Goal: Information Seeking & Learning: Learn about a topic

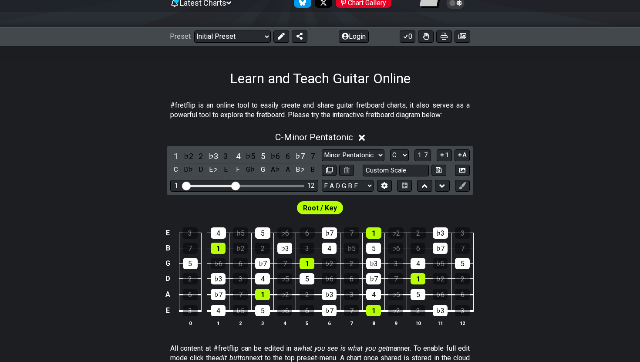
scroll to position [117, 0]
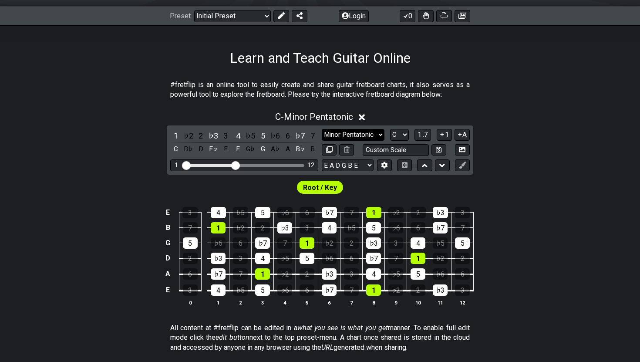
click at [344, 134] on select "Minor Pentatonic Click to edit Minor Pentatonic Major Pentatonic Minor Blues Ma…" at bounding box center [353, 135] width 63 height 12
select select "Major Pentatonic"
click at [322, 129] on select "Minor Pentatonic Click to edit Minor Pentatonic Major Pentatonic Minor Blues Ma…" at bounding box center [353, 135] width 63 height 12
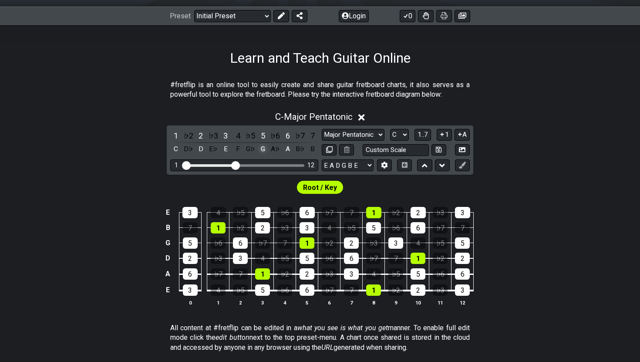
click at [264, 149] on div "G" at bounding box center [262, 149] width 11 height 12
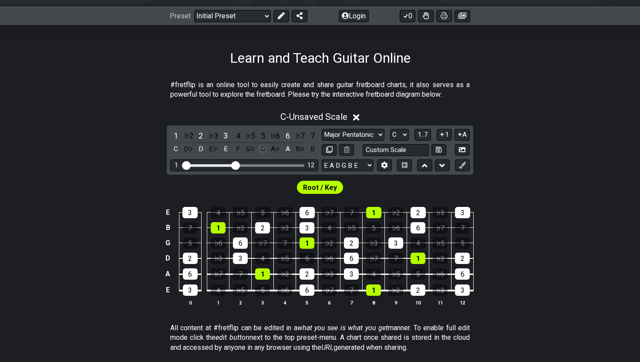
click at [264, 149] on div "G" at bounding box center [262, 149] width 11 height 12
click at [358, 115] on icon at bounding box center [356, 117] width 7 height 9
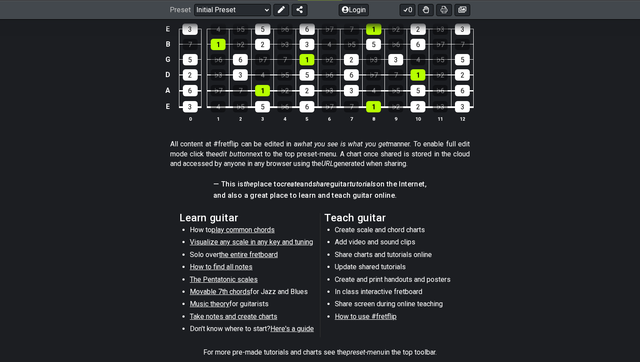
scroll to position [248, 0]
click at [249, 253] on span "the entire fretboard" at bounding box center [248, 254] width 59 height 8
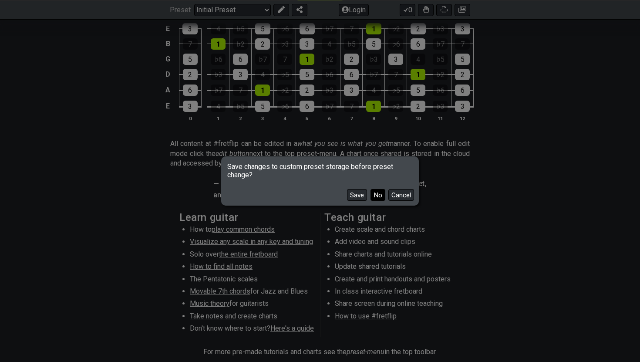
click at [377, 196] on button "No" at bounding box center [378, 195] width 15 height 12
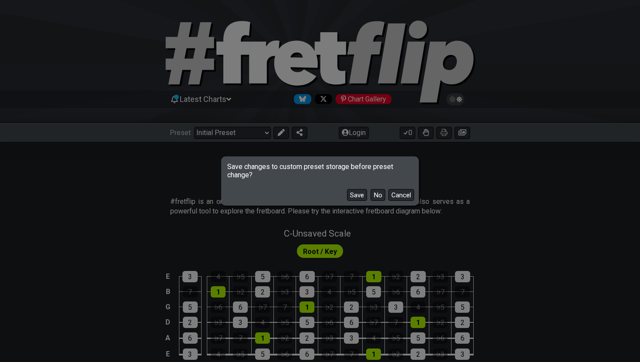
select select "/how-to-solo"
select select "C"
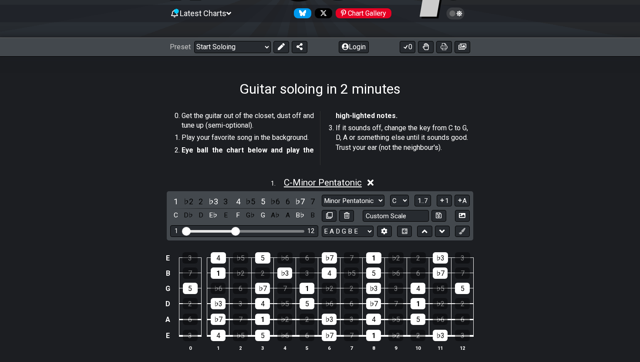
scroll to position [94, 0]
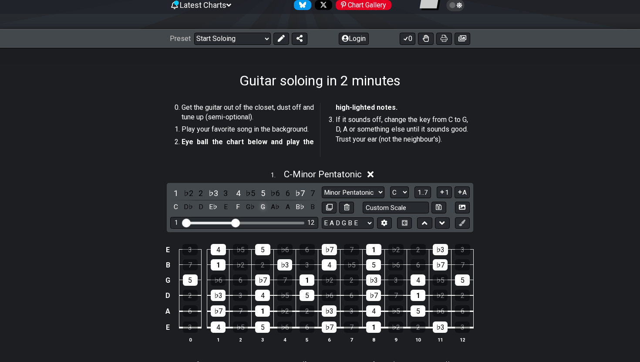
click at [265, 209] on div "G" at bounding box center [262, 207] width 11 height 12
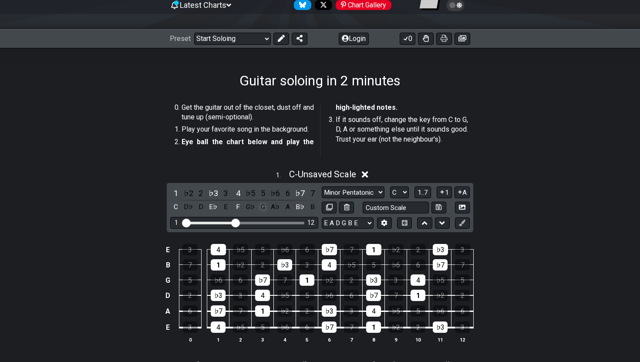
click at [265, 209] on div "G" at bounding box center [262, 207] width 11 height 12
click at [376, 177] on div "1 . C - Unsaved Scale" at bounding box center [320, 172] width 640 height 17
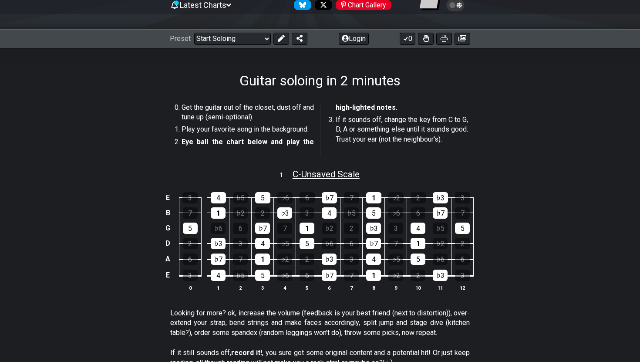
click at [329, 174] on span "C - Unsaved Scale" at bounding box center [326, 174] width 67 height 10
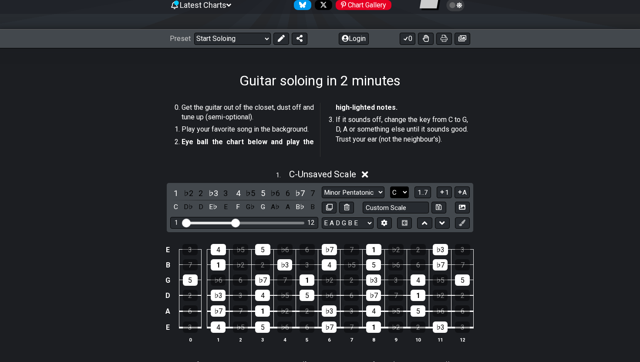
click at [403, 189] on select "A♭ A A♯ B♭ B C C♯ D♭ D D♯ E♭ E F F♯ G♭ G G♯" at bounding box center [399, 192] width 19 height 12
select select "G"
click at [390, 186] on select "A♭ A A♯ B♭ B C C♯ D♭ D D♯ E♭ E F F♯ G♭ G G♯" at bounding box center [399, 192] width 19 height 12
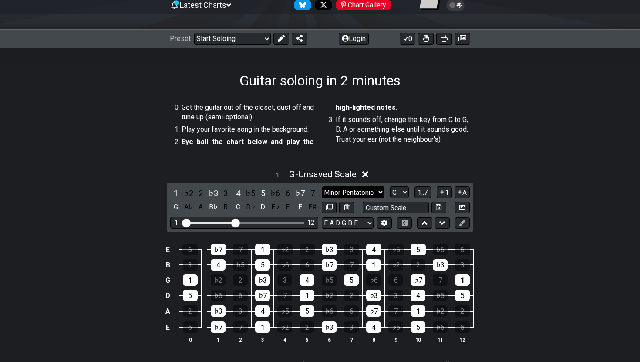
click at [368, 194] on select "Minor Pentatonic Root Minor Pentatonic Major Pentatonic Minor Blues Major Blues…" at bounding box center [353, 192] width 63 height 12
select select "Major Pentatonic"
click at [322, 186] on select "Minor Pentatonic Root Minor Pentatonic Major Pentatonic Minor Blues Major Blues…" at bounding box center [353, 192] width 63 height 12
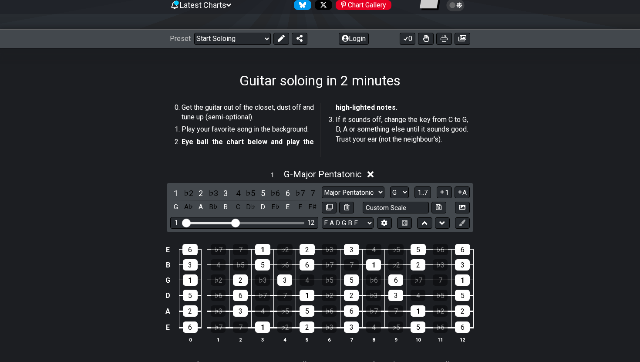
click at [496, 171] on div "1 . G - Major Pentatonic" at bounding box center [320, 172] width 640 height 17
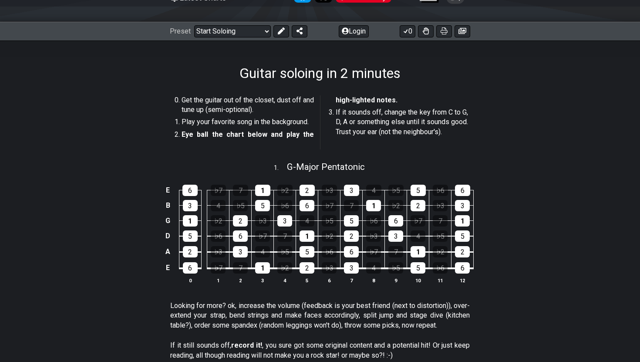
scroll to position [98, 0]
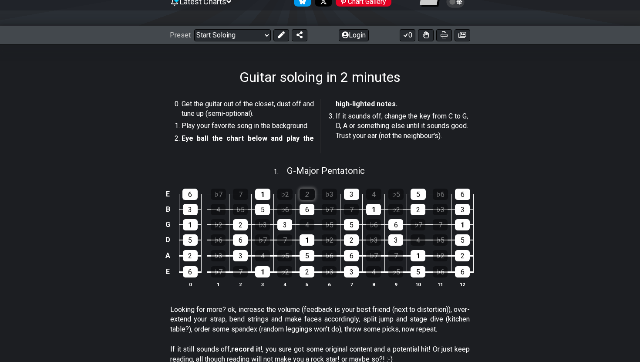
click at [306, 196] on div "2" at bounding box center [307, 194] width 15 height 11
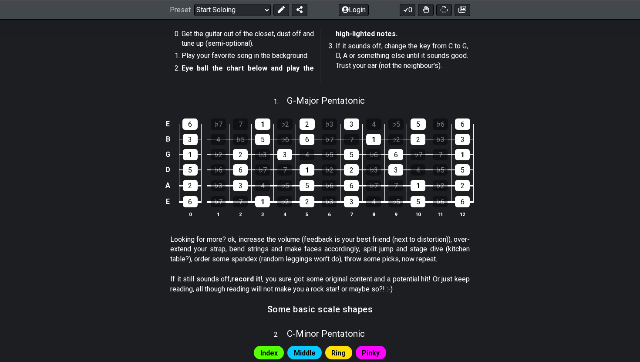
scroll to position [174, 0]
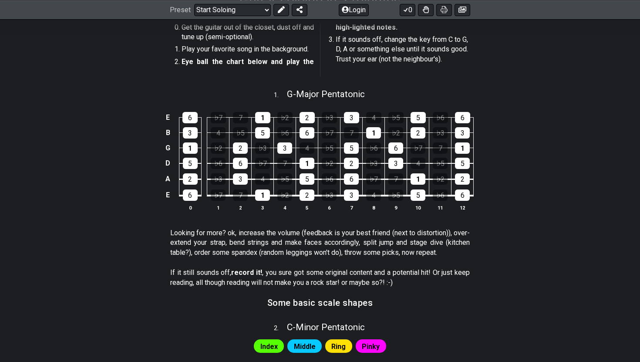
click at [54, 276] on section "If it still sounds off, record it! , you sure got some original content and a p…" at bounding box center [320, 279] width 640 height 30
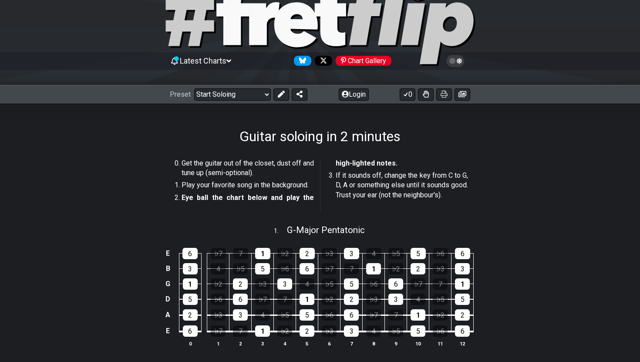
scroll to position [0, 0]
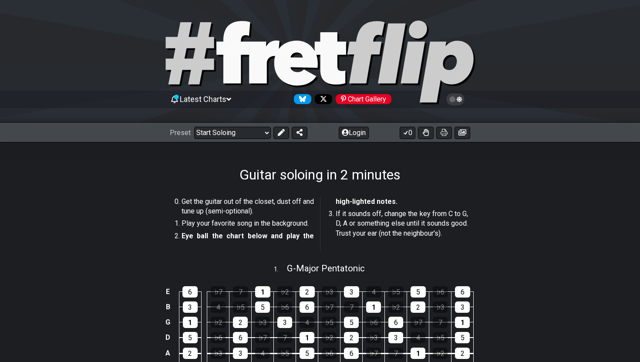
drag, startPoint x: 54, startPoint y: 276, endPoint x: 215, endPoint y: 229, distance: 167.1
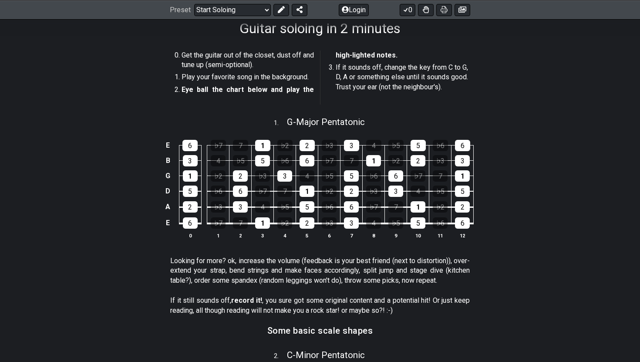
scroll to position [176, 0]
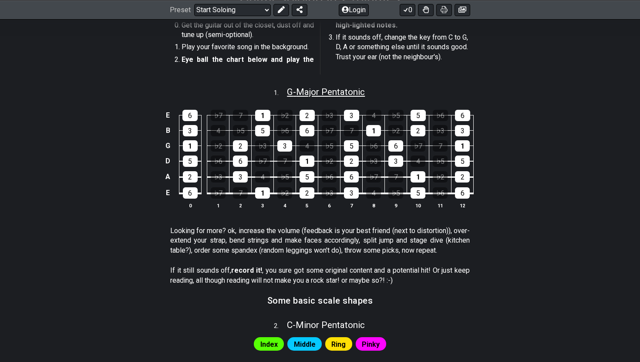
click at [309, 96] on span "G - Major Pentatonic" at bounding box center [326, 92] width 78 height 10
select select "Major Pentatonic"
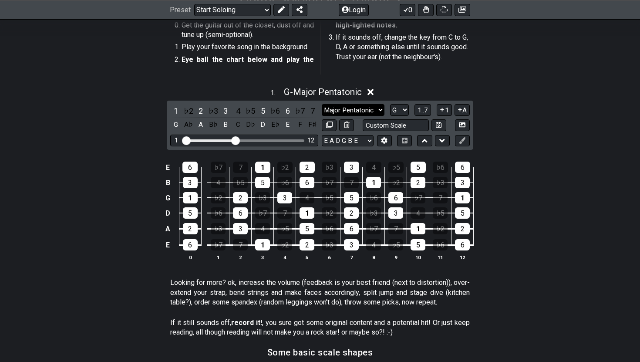
click at [382, 108] on select "Minor Pentatonic Root Minor Pentatonic Major Pentatonic Minor Blues Major Blues…" at bounding box center [353, 110] width 63 height 12
click at [203, 128] on div "A" at bounding box center [200, 125] width 11 height 12
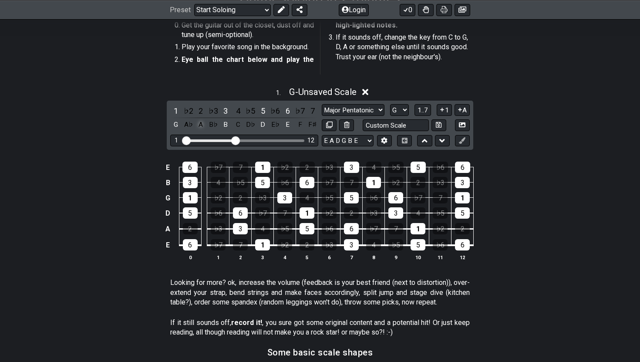
click at [203, 128] on div "A" at bounding box center [200, 125] width 11 height 12
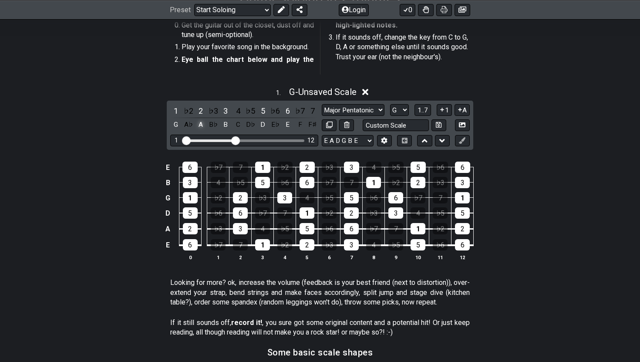
click at [203, 128] on div "A" at bounding box center [200, 125] width 11 height 12
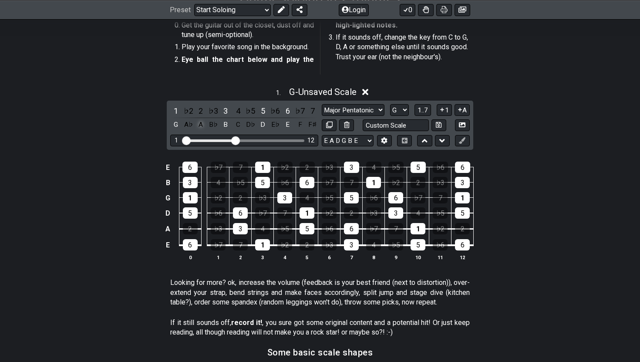
click at [203, 128] on div "A" at bounding box center [200, 125] width 11 height 12
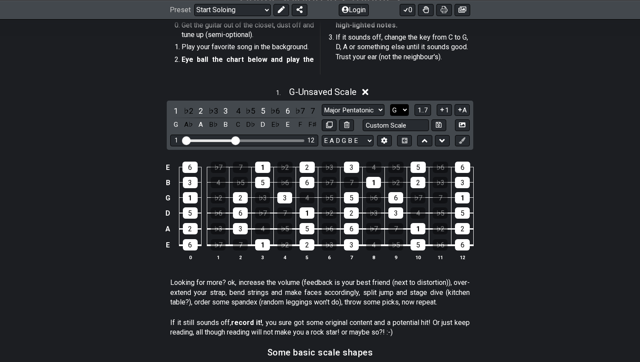
click at [395, 111] on select "A♭ A A♯ B♭ B C C♯ D♭ D D♯ E♭ E F F♯ G♭ G G♯" at bounding box center [399, 110] width 19 height 12
select select "A"
click at [390, 104] on select "A♭ A A♯ B♭ B C C♯ D♭ D D♯ E♭ E F F♯ G♭ G G♯" at bounding box center [399, 110] width 19 height 12
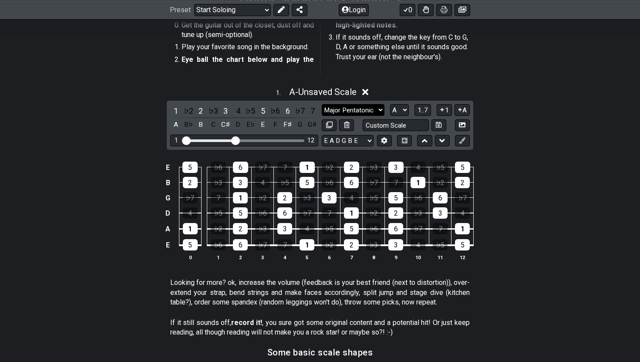
click at [333, 104] on select "Minor Pentatonic Root Minor Pentatonic Major Pentatonic Minor Blues Major Blues…" at bounding box center [353, 110] width 63 height 12
select select "Minor Pentatonic"
click at [322, 104] on select "Minor Pentatonic Root Minor Pentatonic Major Pentatonic Minor Blues Major Blues…" at bounding box center [353, 110] width 63 height 12
